Goal: Transaction & Acquisition: Purchase product/service

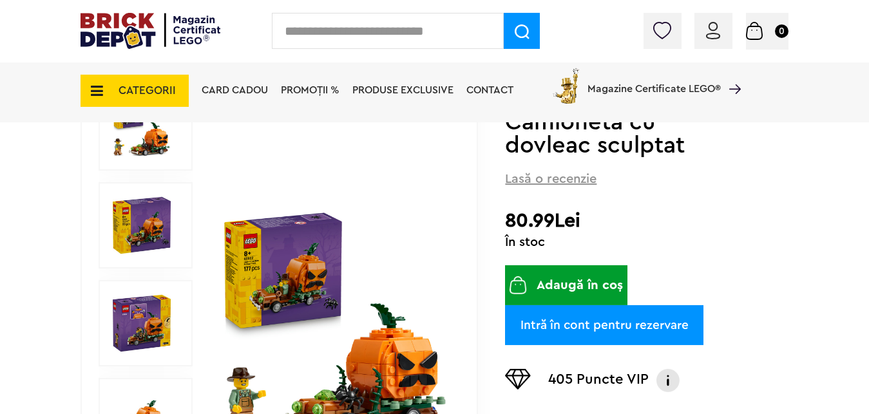
scroll to position [197, 0]
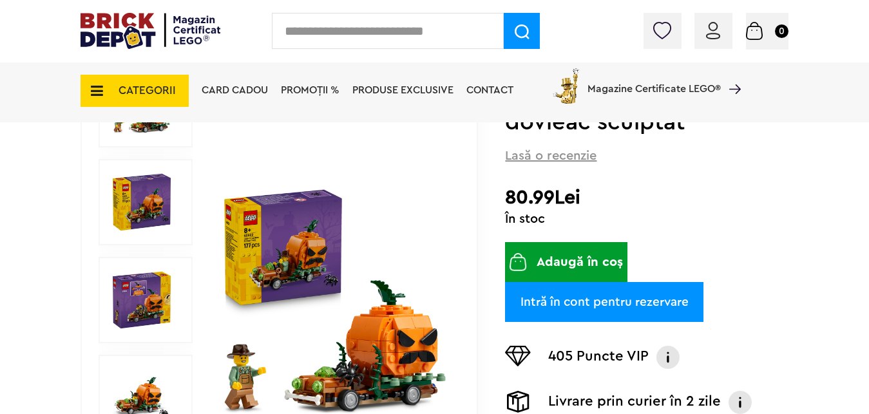
click at [574, 263] on button "Adaugă în coș" at bounding box center [566, 262] width 122 height 40
click at [527, 267] on img "submit" at bounding box center [517, 262] width 17 height 18
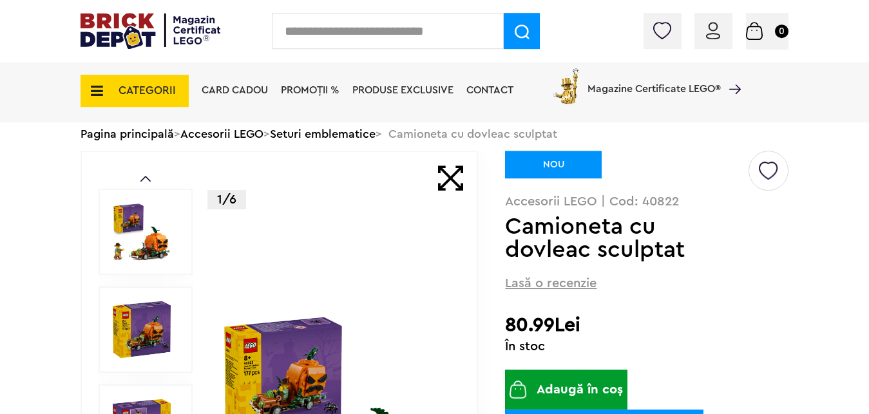
scroll to position [66, 0]
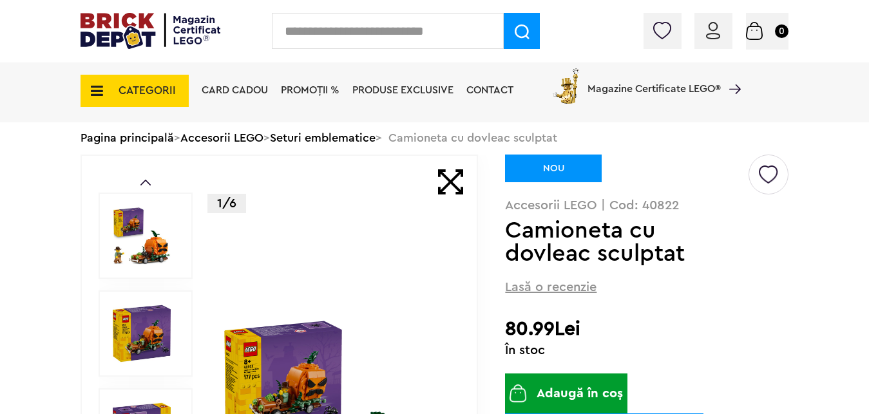
click at [99, 91] on icon at bounding box center [93, 91] width 20 height 14
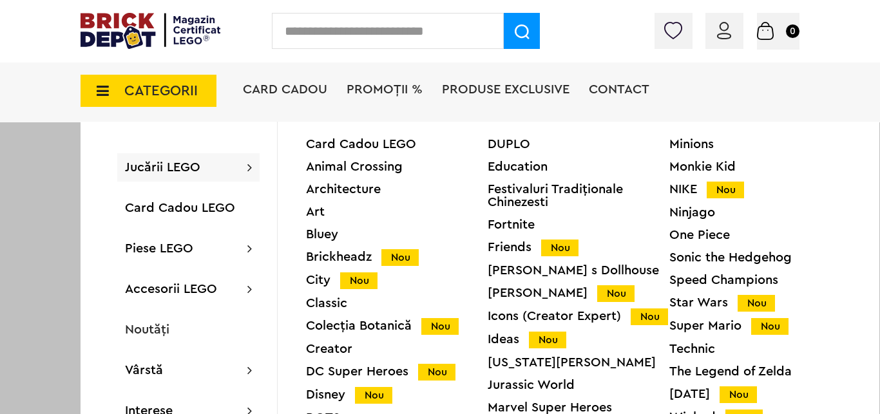
click at [242, 167] on div "Jucării LEGO Card Cadou LEGO Animal Crossing Architecture Art Bluey Brickheadz …" at bounding box center [188, 167] width 142 height 28
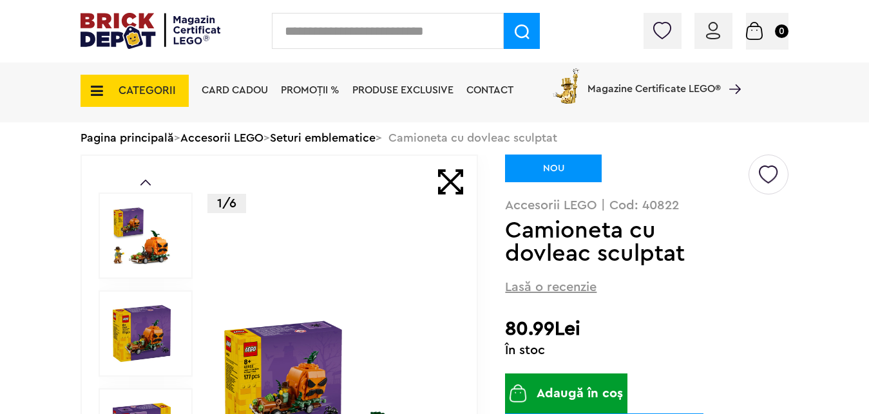
click at [144, 95] on span "CATEGORII" at bounding box center [146, 90] width 57 height 11
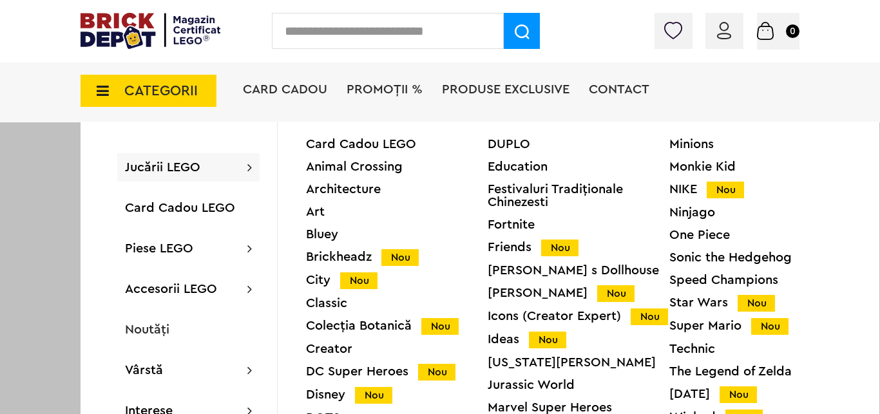
click at [21, 171] on div at bounding box center [440, 207] width 880 height 414
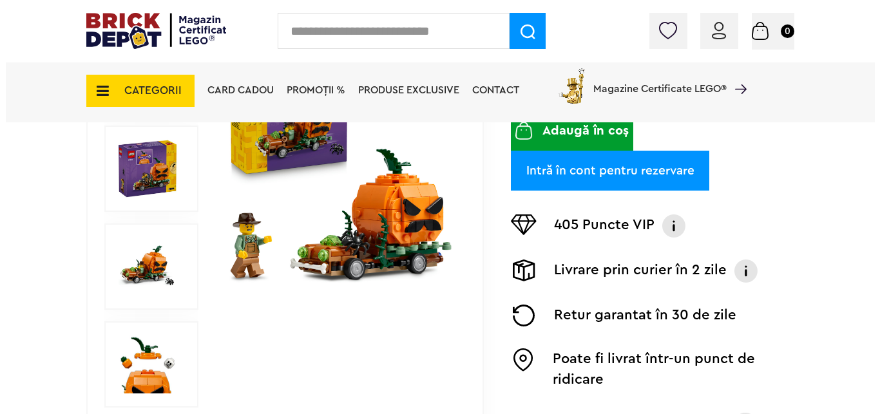
scroll to position [0, 0]
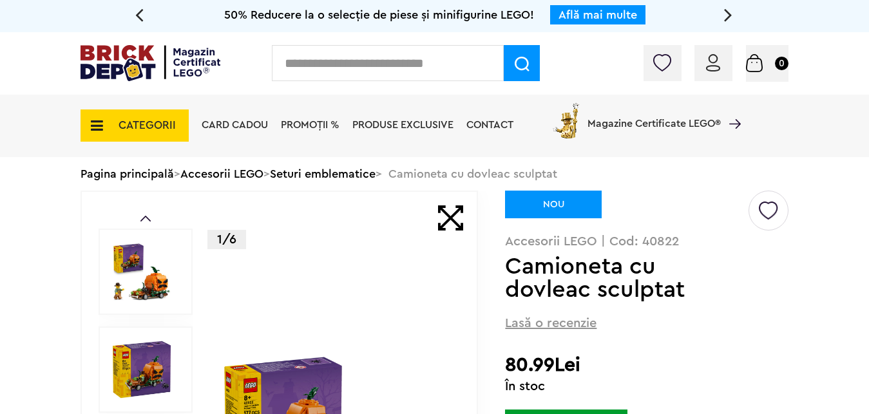
click at [113, 122] on span "CATEGORII" at bounding box center [134, 125] width 108 height 32
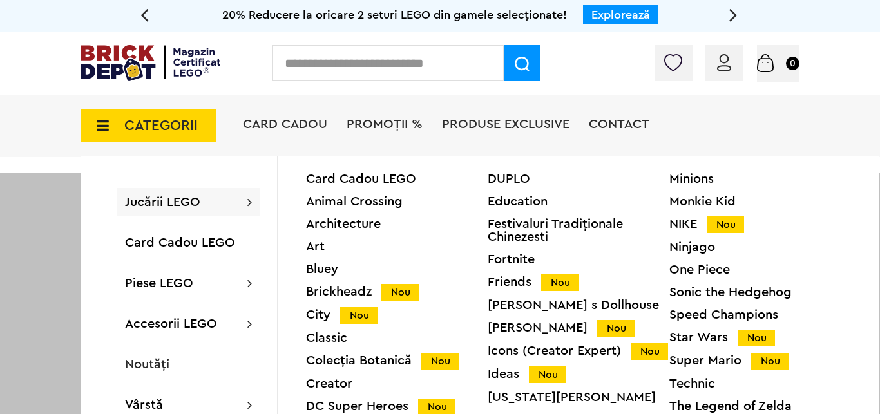
drag, startPoint x: 873, startPoint y: 211, endPoint x: 879, endPoint y: 267, distance: 56.3
click at [381, 61] on input "text" at bounding box center [388, 63] width 232 height 36
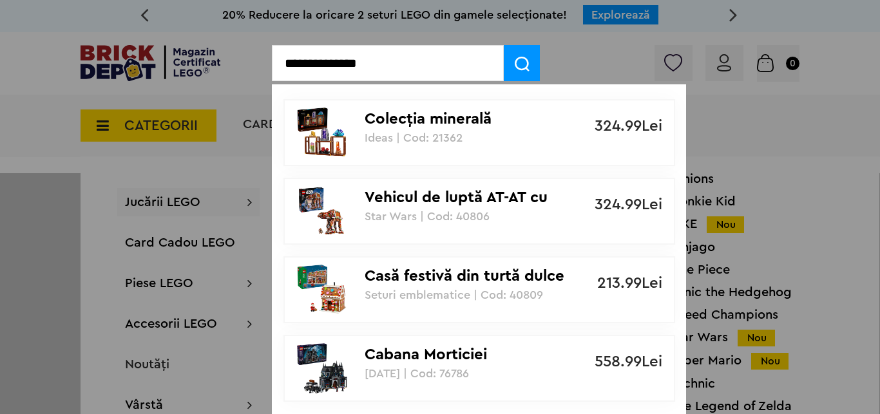
type input "**********"
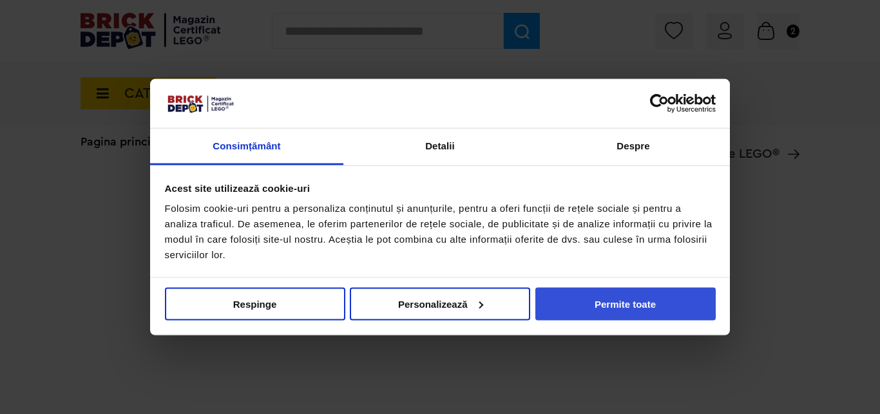
click at [608, 303] on button "Permite toate" at bounding box center [625, 303] width 180 height 33
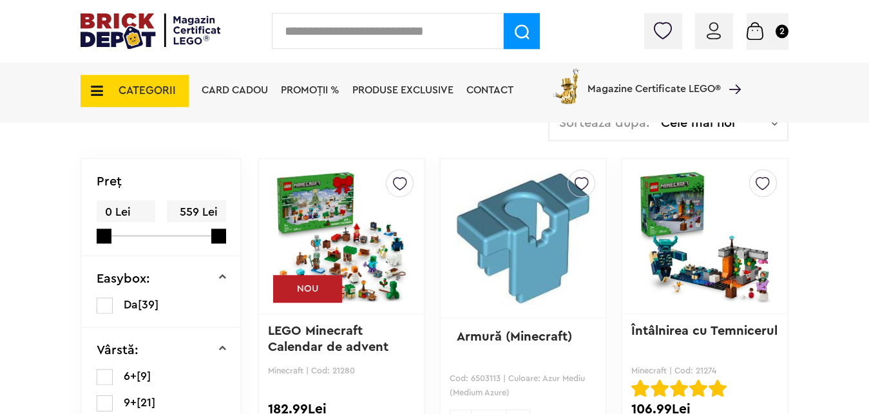
scroll to position [5, 0]
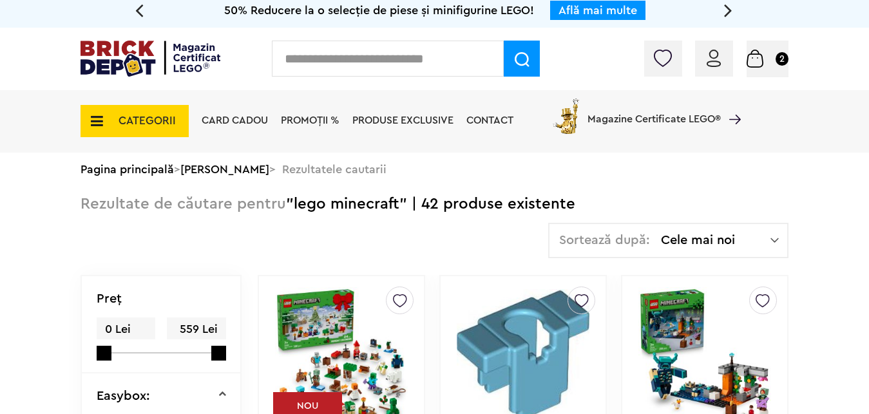
click at [772, 241] on img at bounding box center [774, 240] width 8 height 13
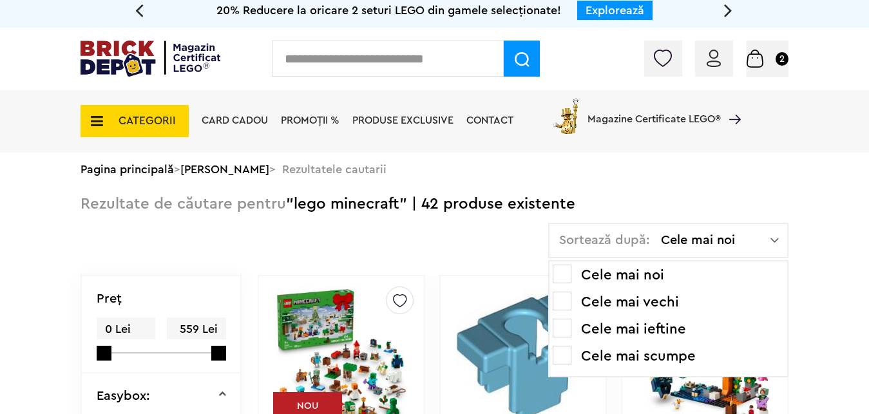
click at [565, 328] on span at bounding box center [561, 328] width 19 height 19
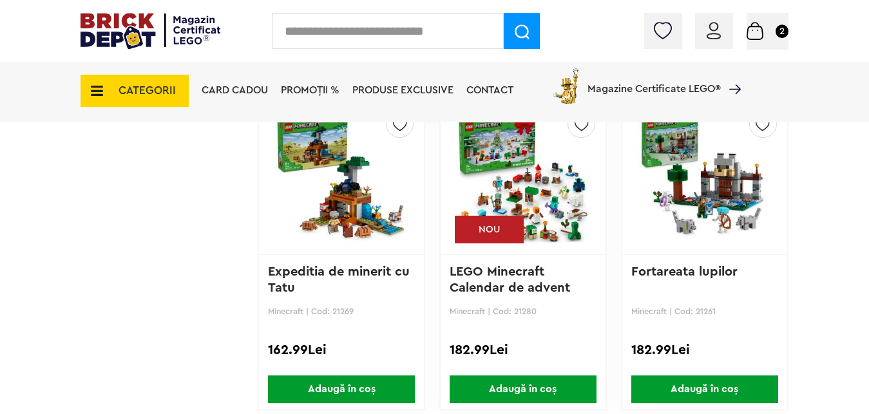
scroll to position [3087, 0]
